Goal: Task Accomplishment & Management: Use online tool/utility

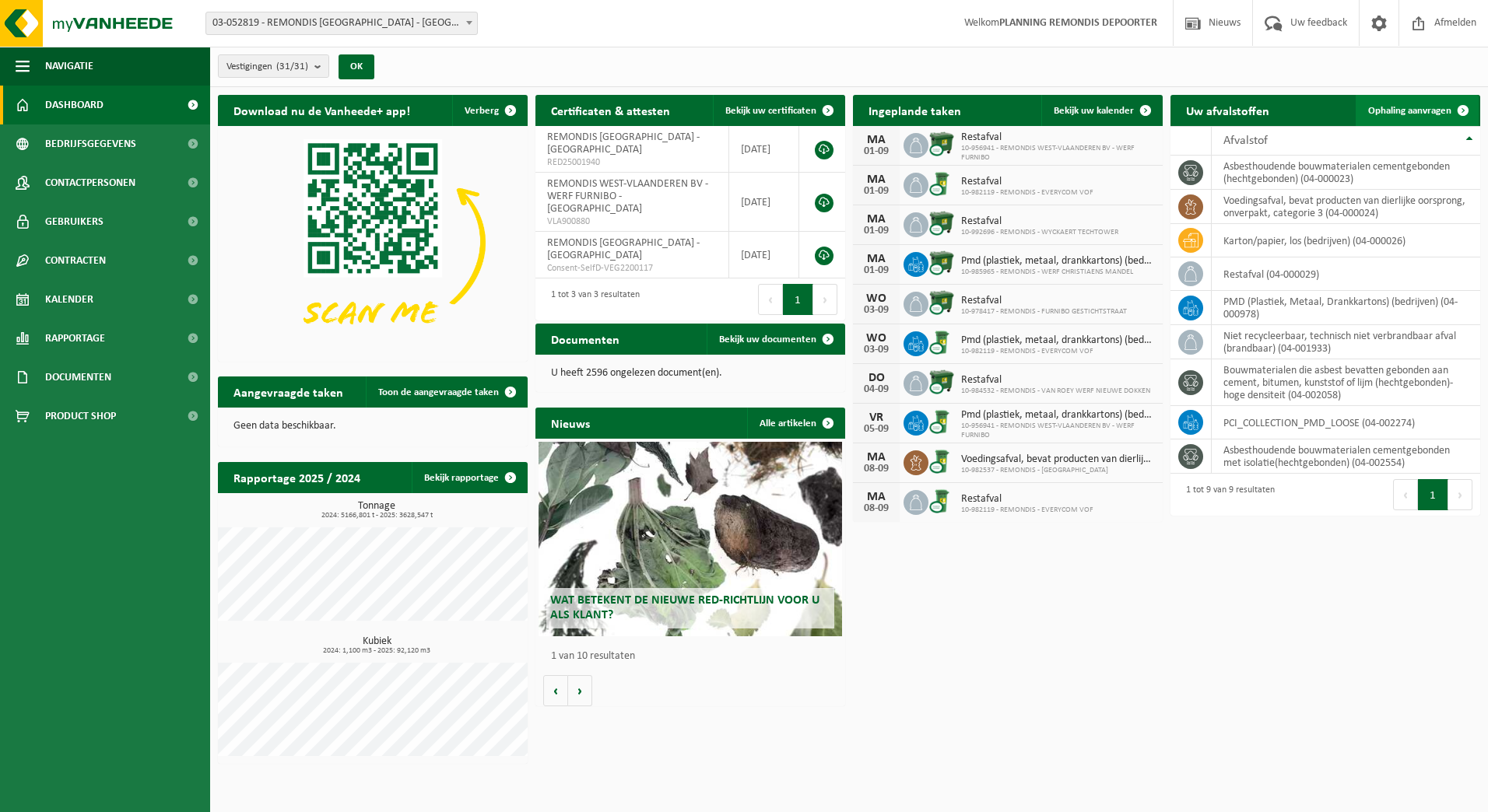
click at [1417, 102] on link "Ophaling aanvragen" at bounding box center [1417, 110] width 123 height 31
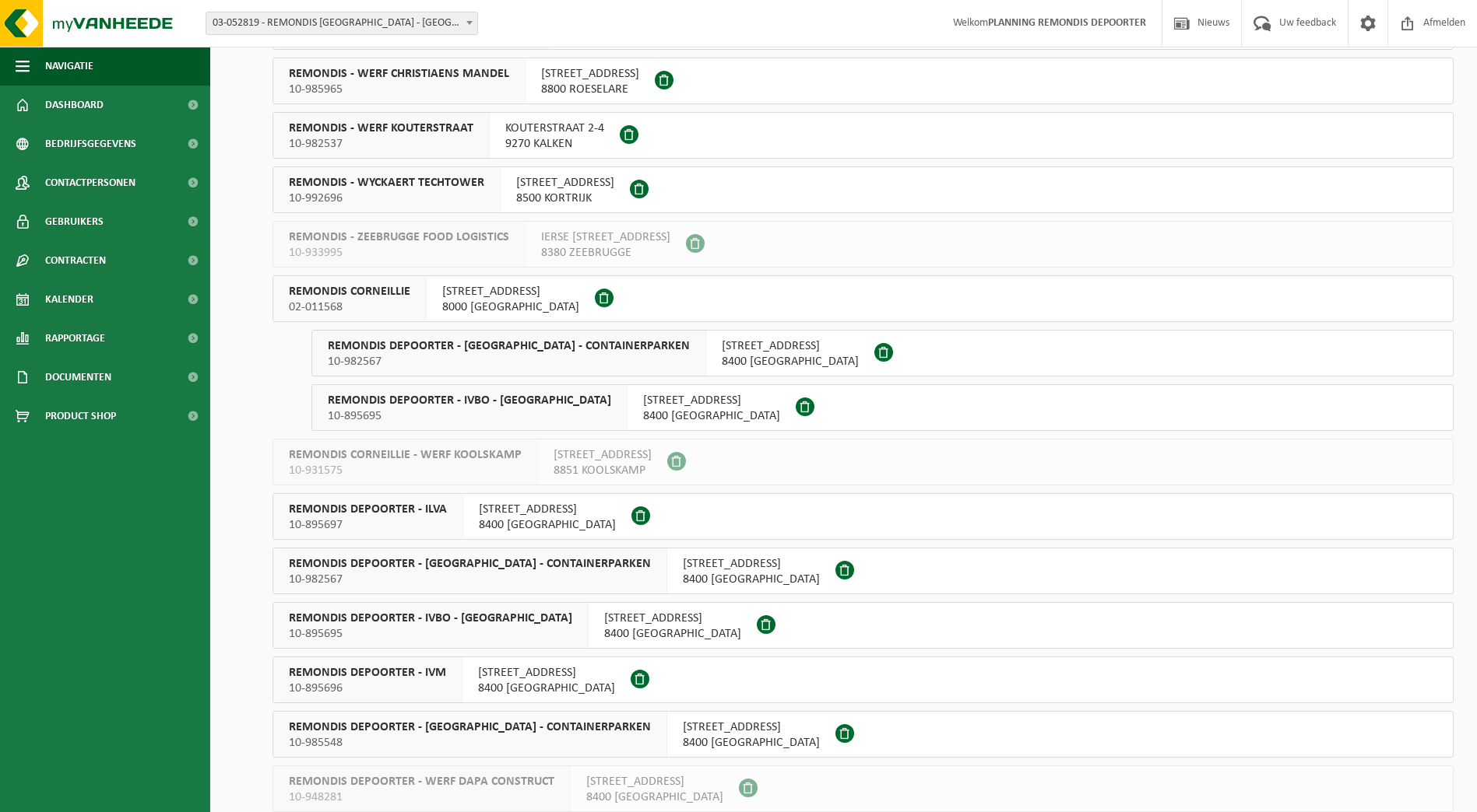
scroll to position [778, 0]
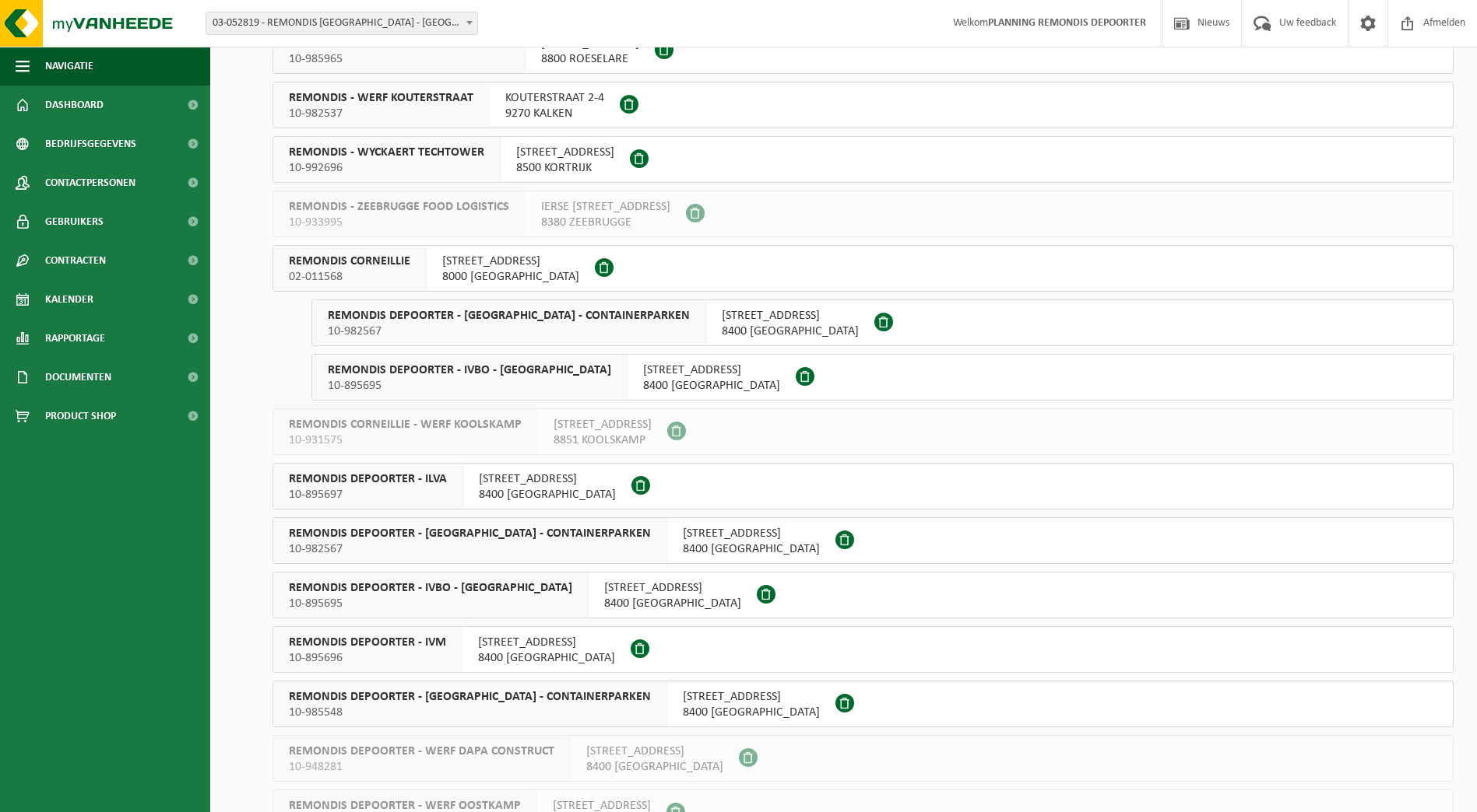
click at [436, 492] on span "10-895697" at bounding box center [367, 495] width 158 height 15
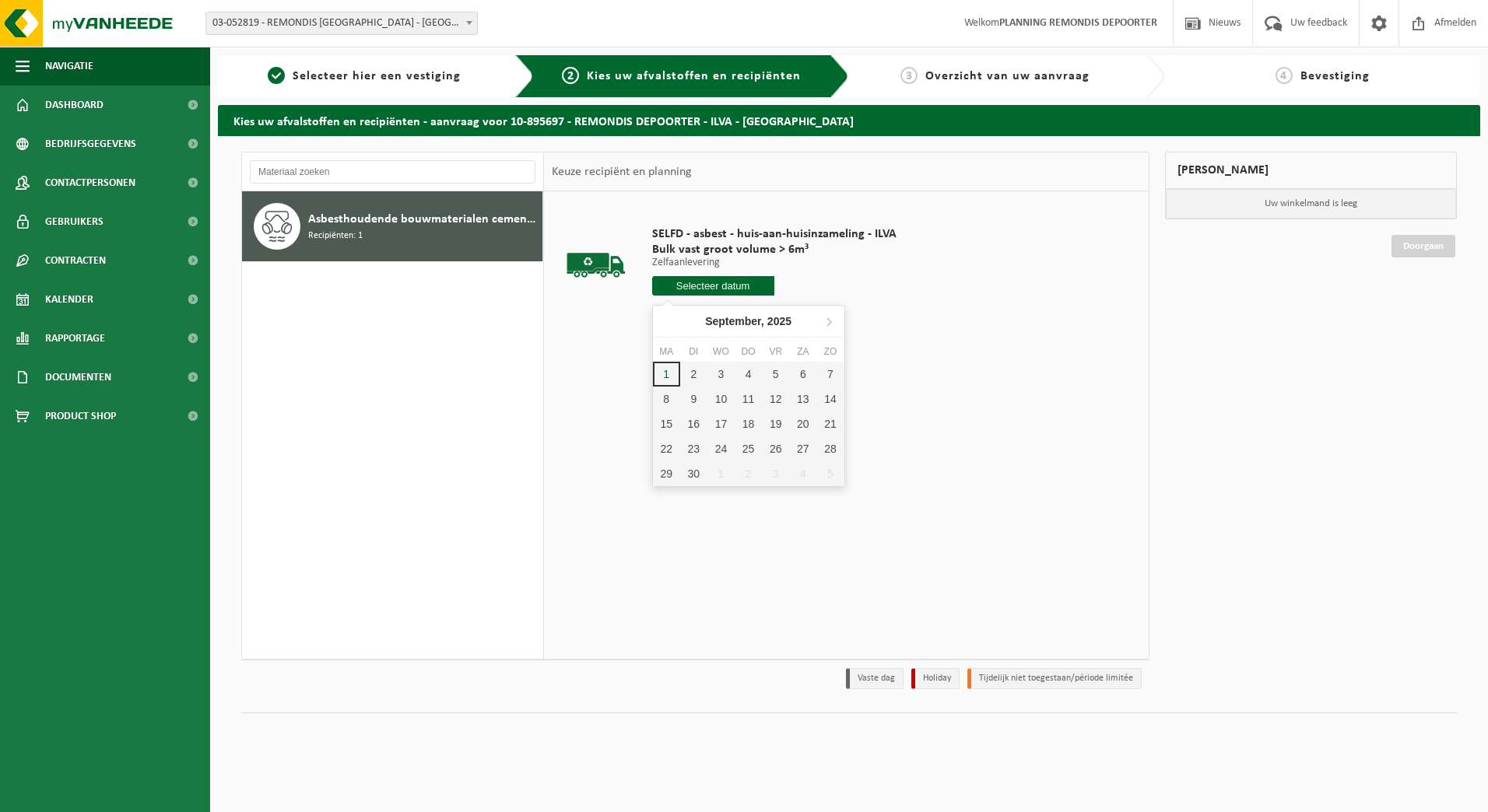
click at [709, 286] on input "text" at bounding box center [713, 286] width 122 height 20
click at [702, 378] on div "2" at bounding box center [694, 374] width 27 height 25
type input "Van 2025-09-02"
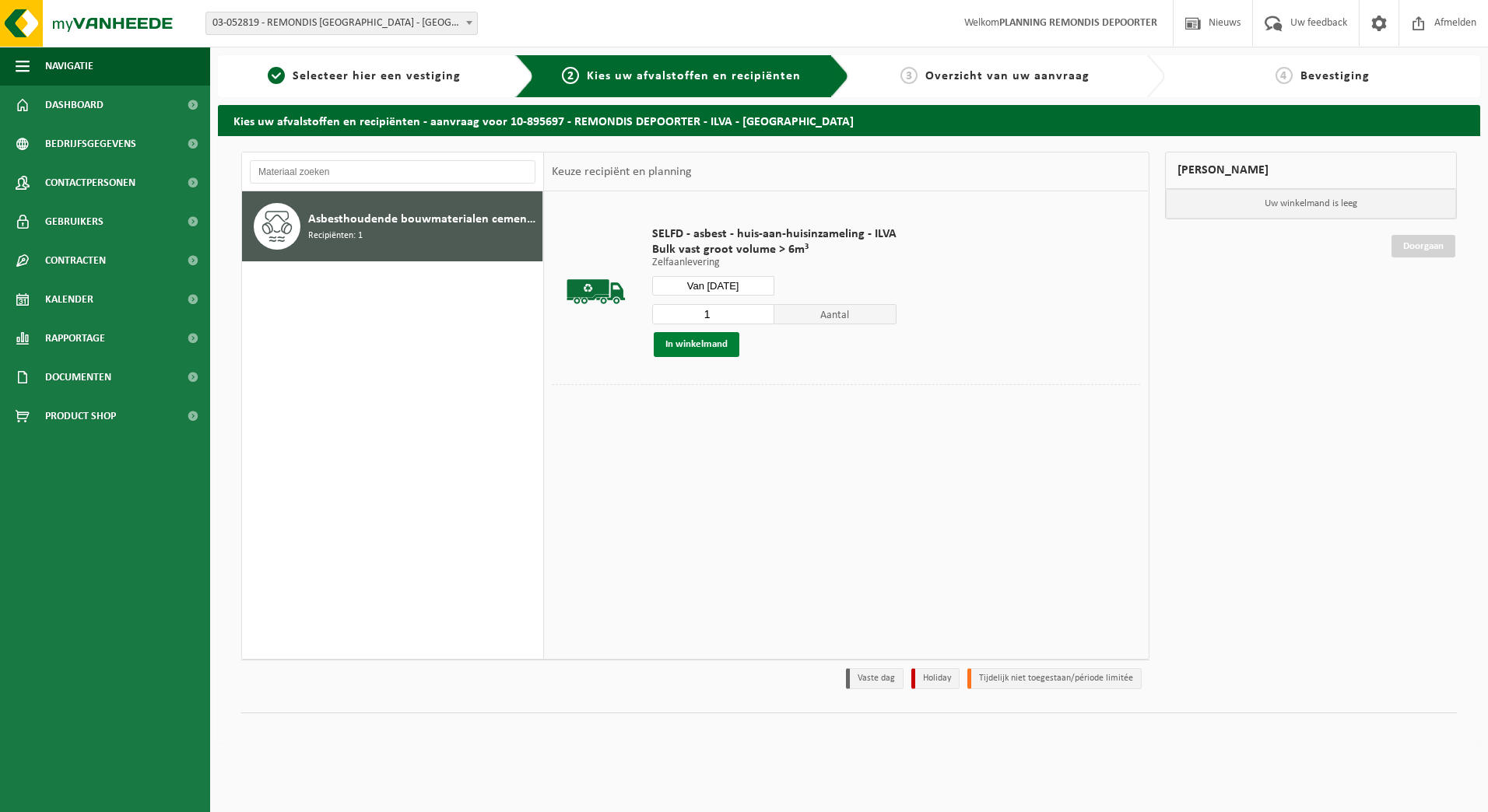
click at [706, 344] on button "In winkelmand" at bounding box center [697, 344] width 85 height 25
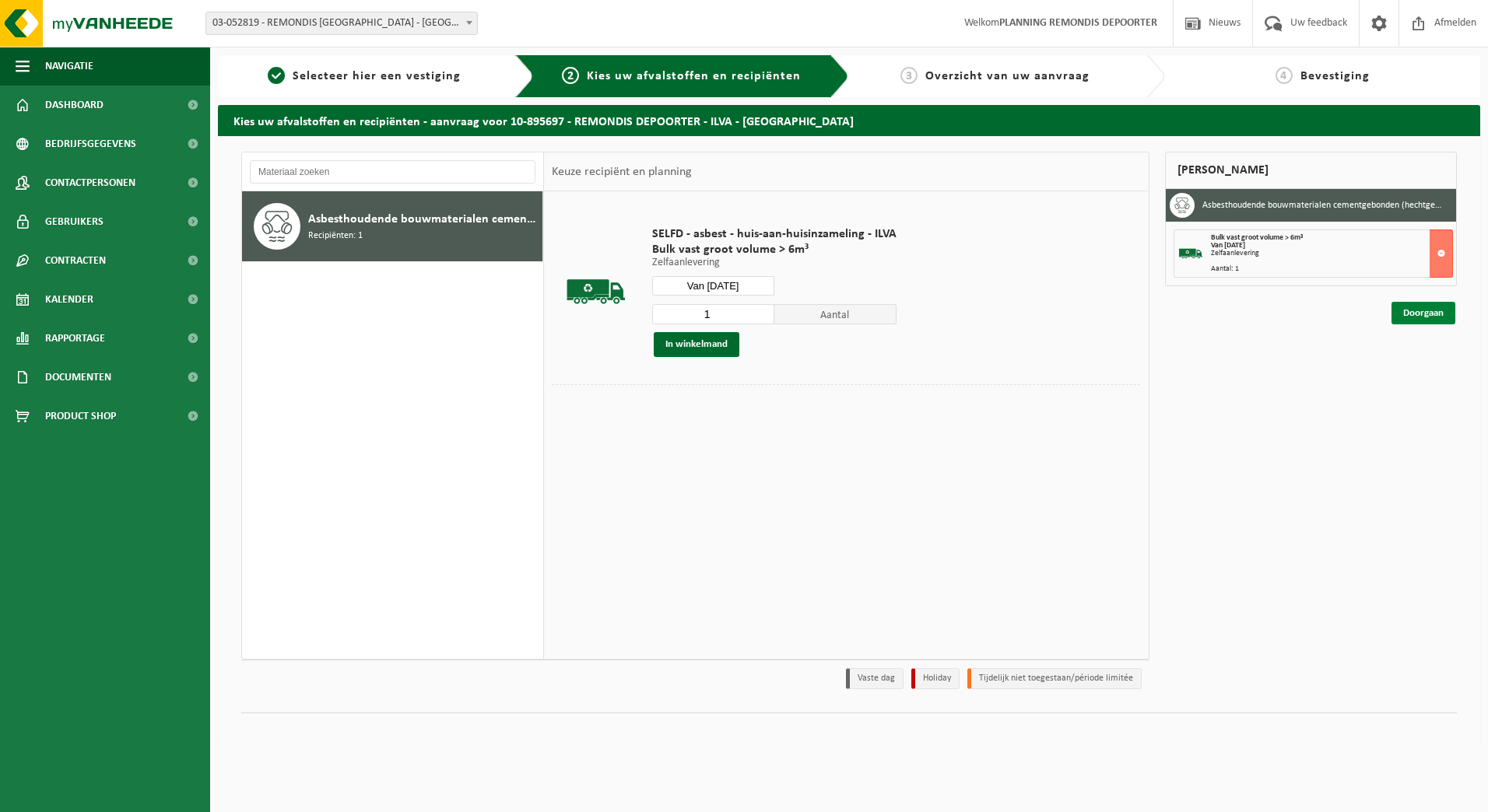
click at [1431, 309] on link "Doorgaan" at bounding box center [1423, 313] width 63 height 23
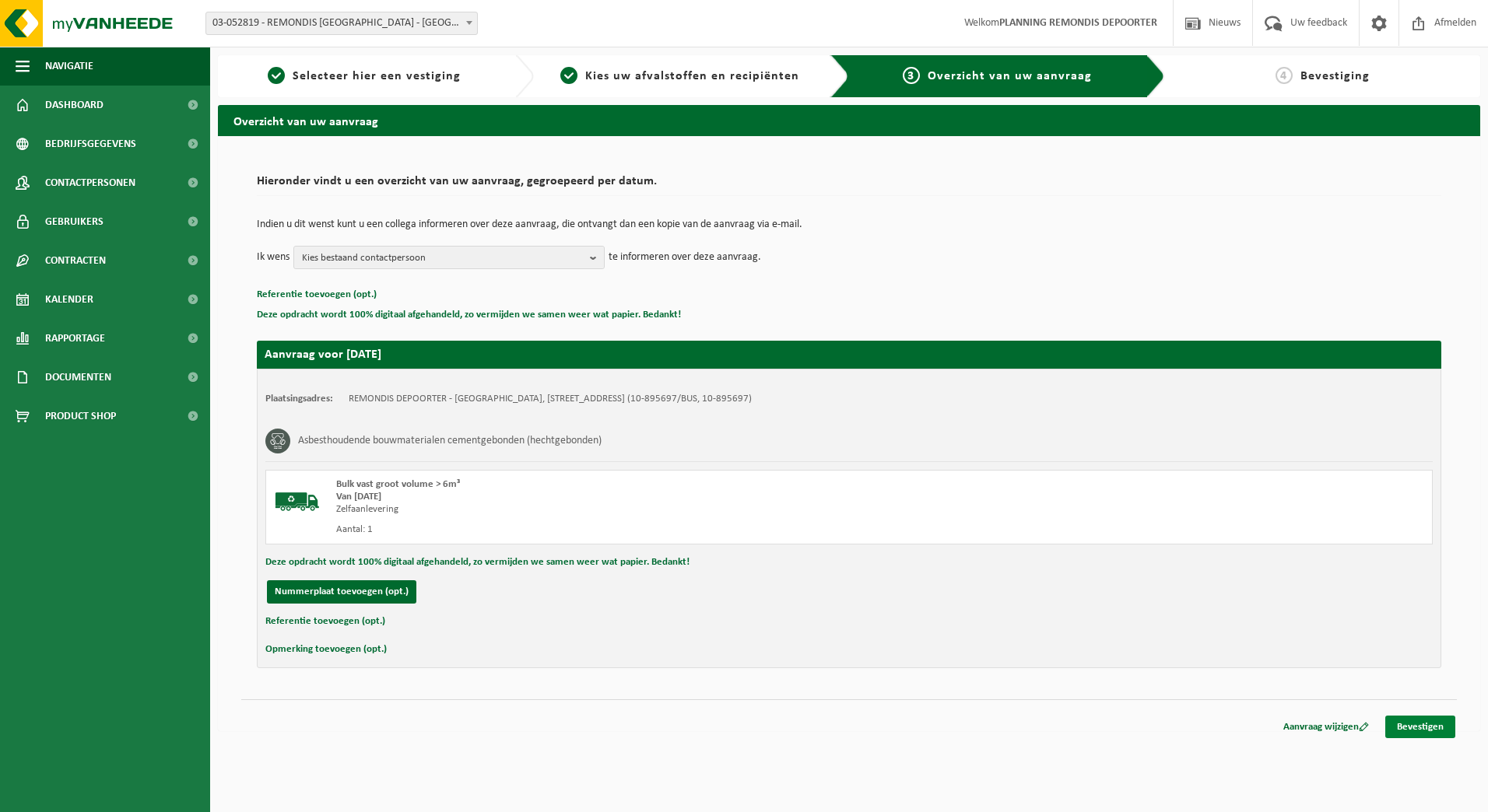
click at [1424, 719] on link "Bevestigen" at bounding box center [1420, 727] width 70 height 23
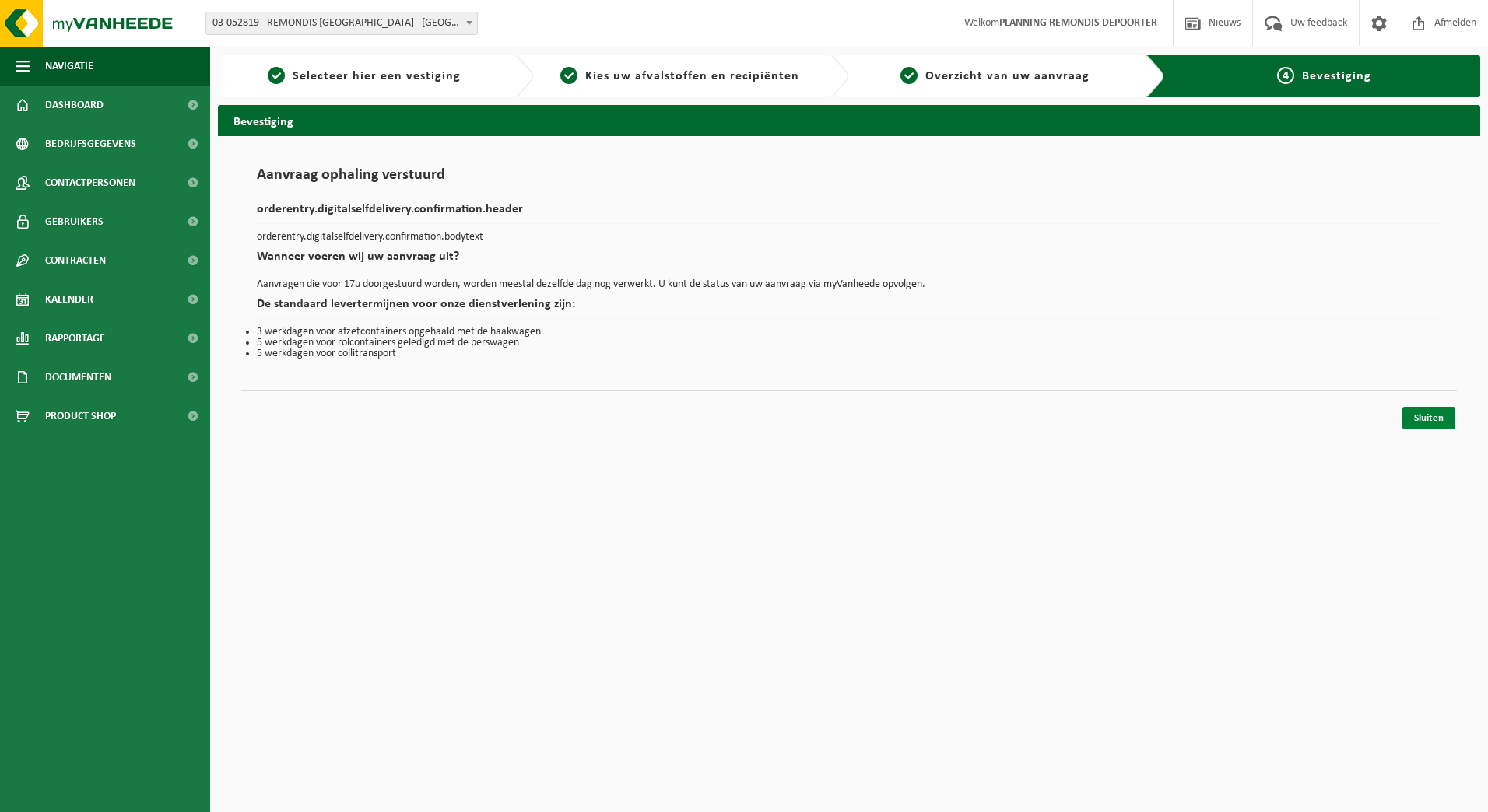
click at [1420, 414] on link "Sluiten" at bounding box center [1428, 418] width 53 height 23
